Goal: Information Seeking & Learning: Find specific fact

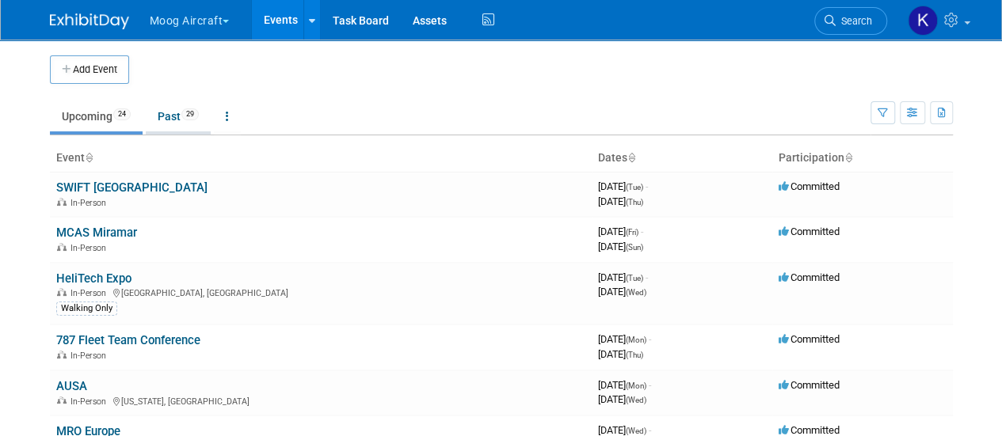
click at [173, 112] on link "Past 29" at bounding box center [178, 116] width 65 height 30
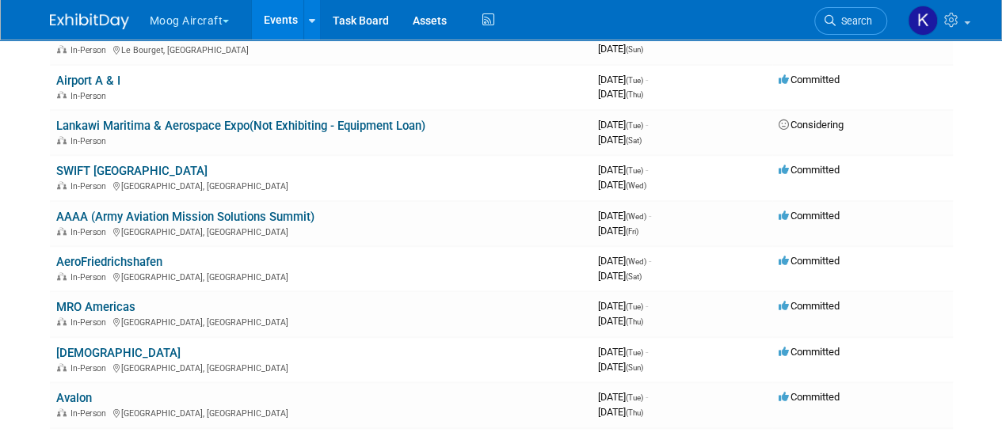
scroll to position [643, 0]
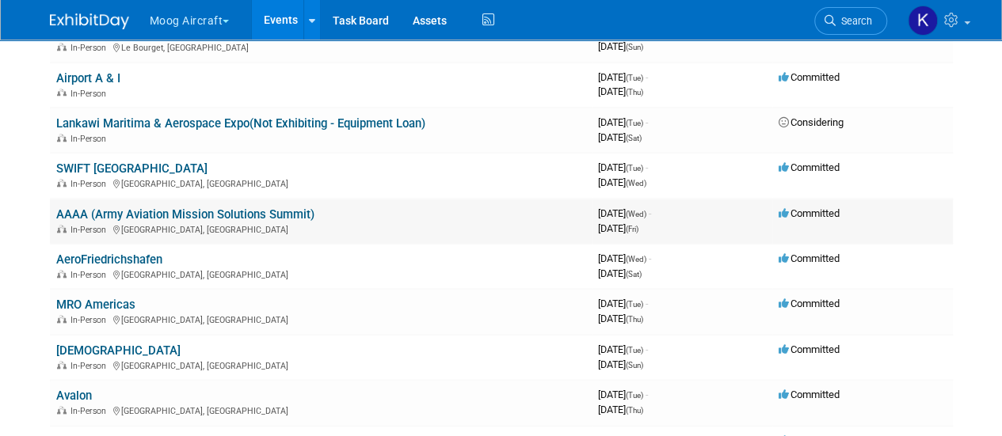
click at [146, 229] on div "In-Person [GEOGRAPHIC_DATA], [GEOGRAPHIC_DATA]" at bounding box center [320, 229] width 529 height 13
click at [150, 217] on link "AAAA (Army Aviation Mission Solutions Summit)" at bounding box center [185, 214] width 258 height 14
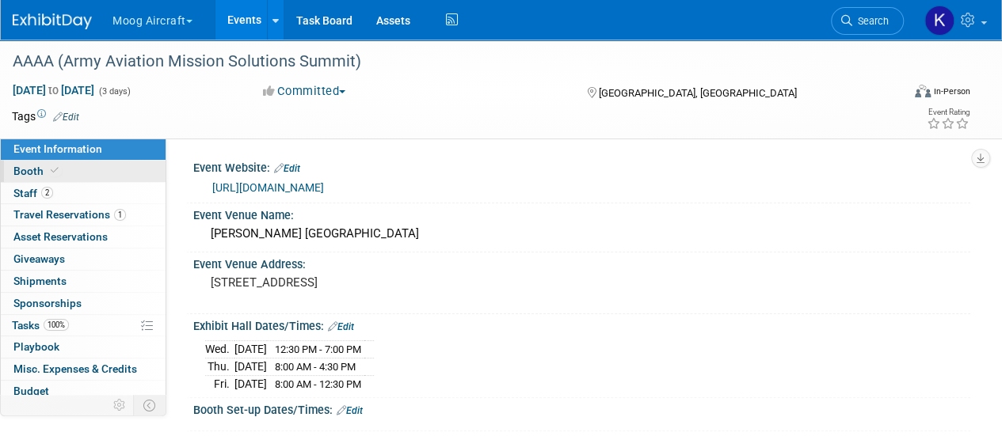
click at [93, 169] on link "Booth" at bounding box center [83, 171] width 165 height 21
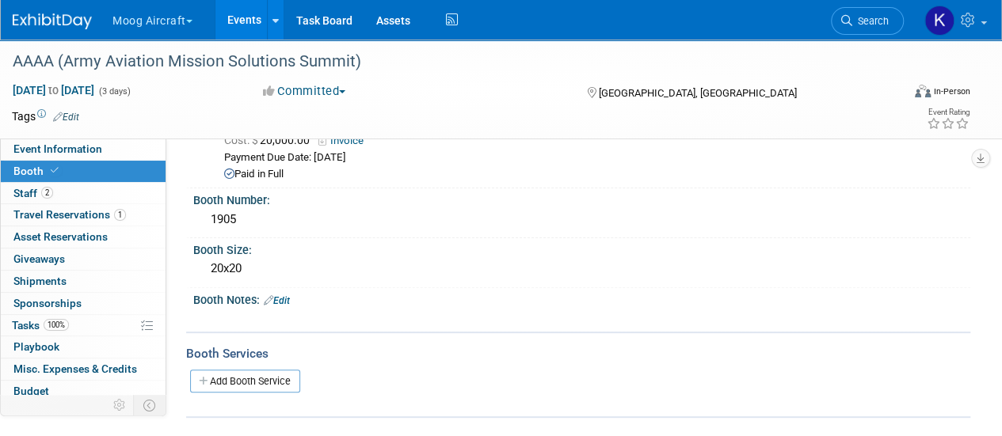
scroll to position [98, 0]
click at [97, 129] on div "Tags Edit Event Rating" at bounding box center [491, 120] width 982 height 28
click at [100, 139] on link "Event Information" at bounding box center [83, 149] width 165 height 21
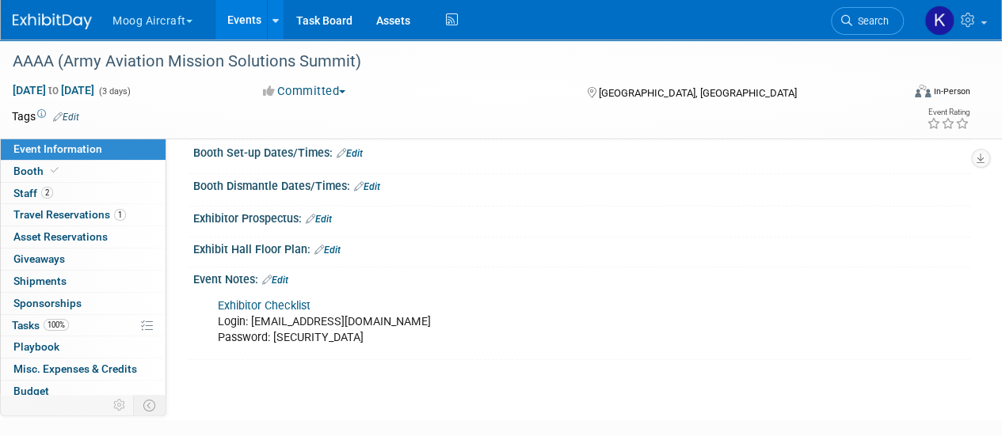
scroll to position [304, 0]
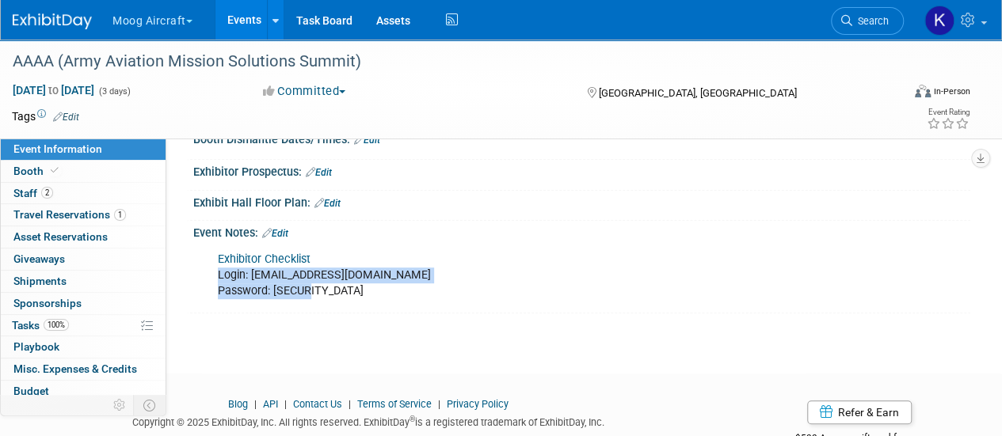
drag, startPoint x: 321, startPoint y: 288, endPoint x: 214, endPoint y: 267, distance: 109.0
click at [214, 267] on div "Exhibitor Checklist Login: kgermony@moog.com Password: 733402" at bounding box center [512, 275] width 610 height 63
copy div "Login: kgermony@moog.com Password: 733402"
